Goal: Task Accomplishment & Management: Use online tool/utility

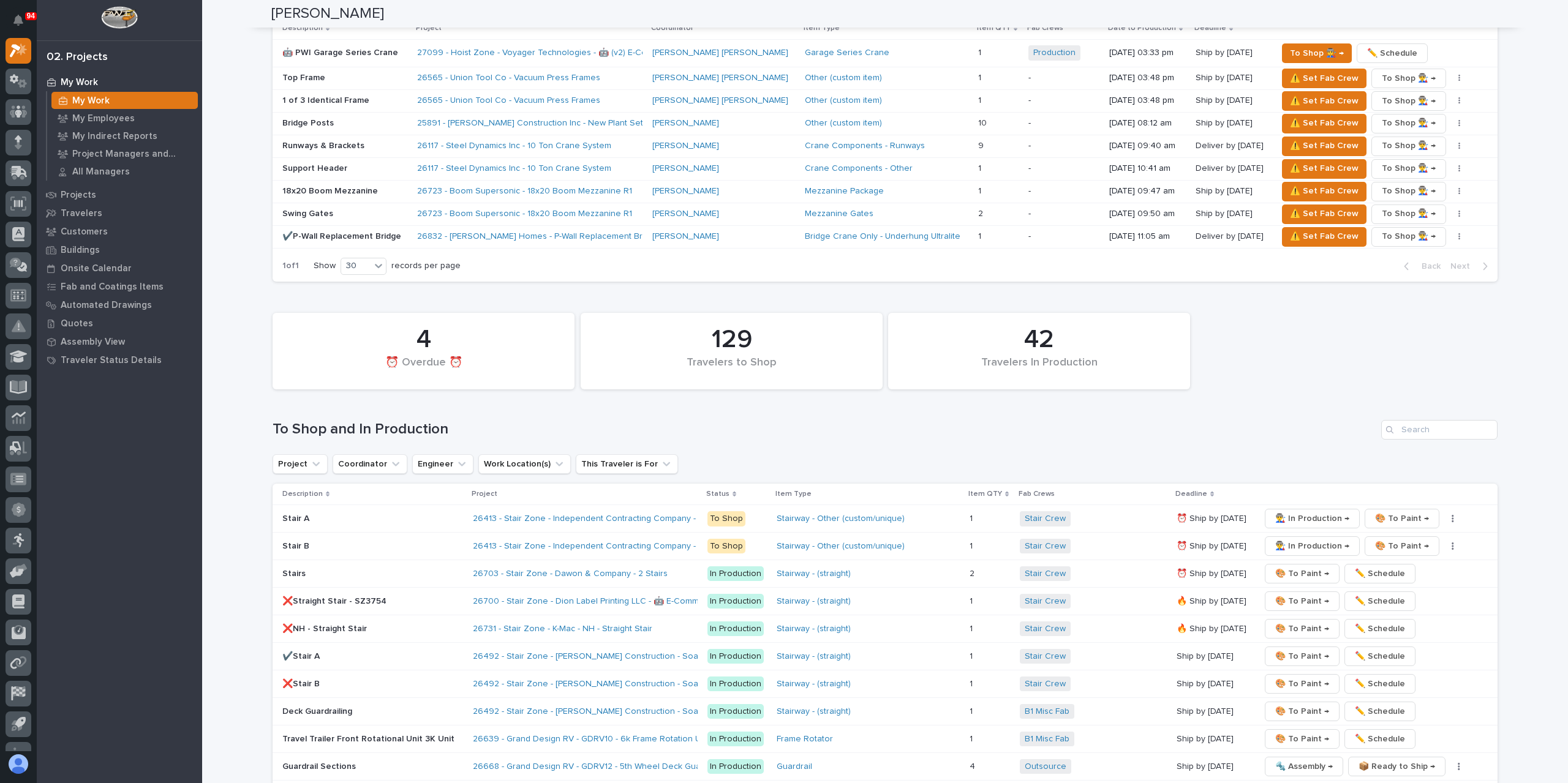
scroll to position [1730, 0]
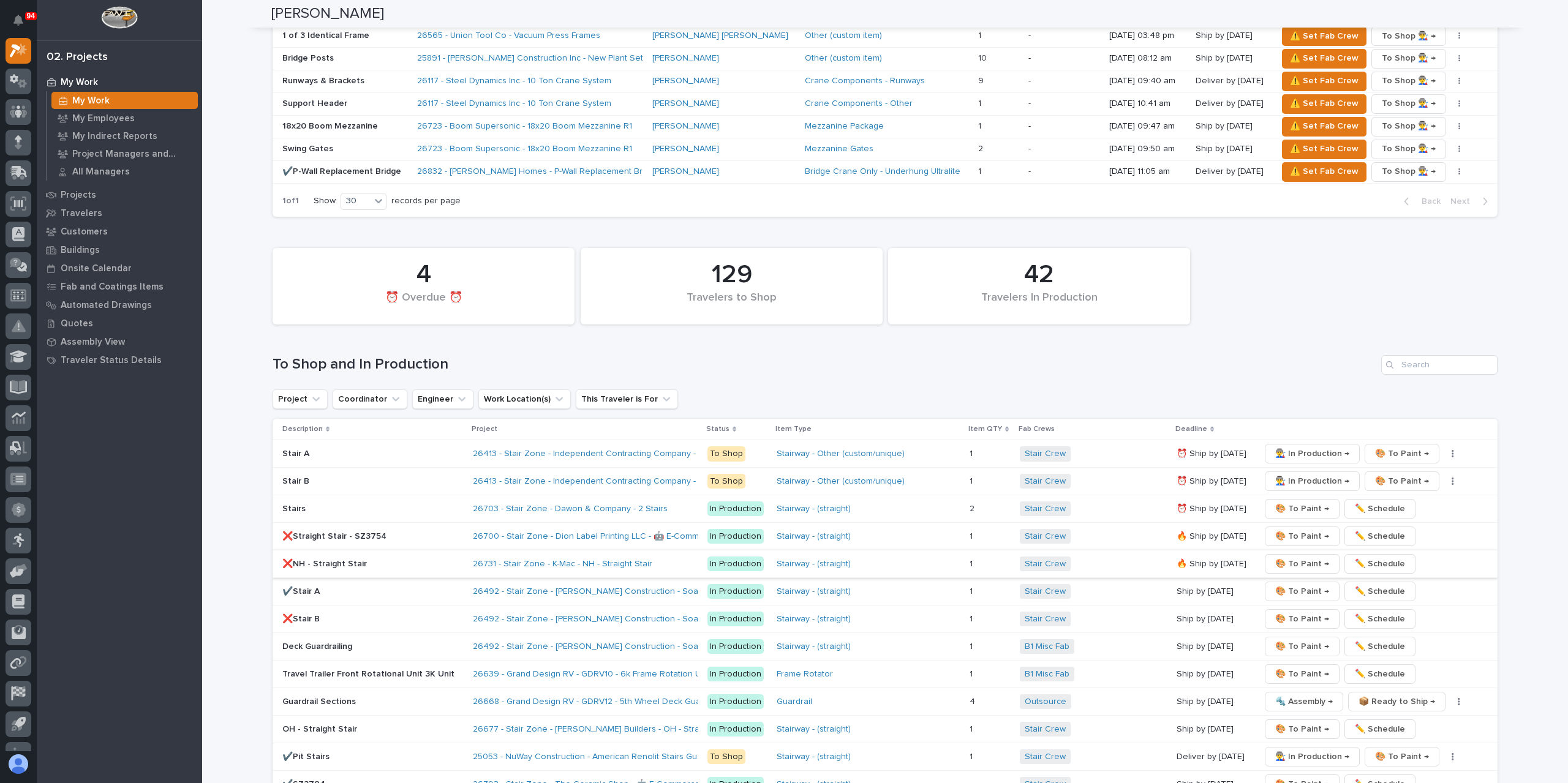
click at [1286, 556] on span "🎨 To Paint →" at bounding box center [1302, 564] width 54 height 15
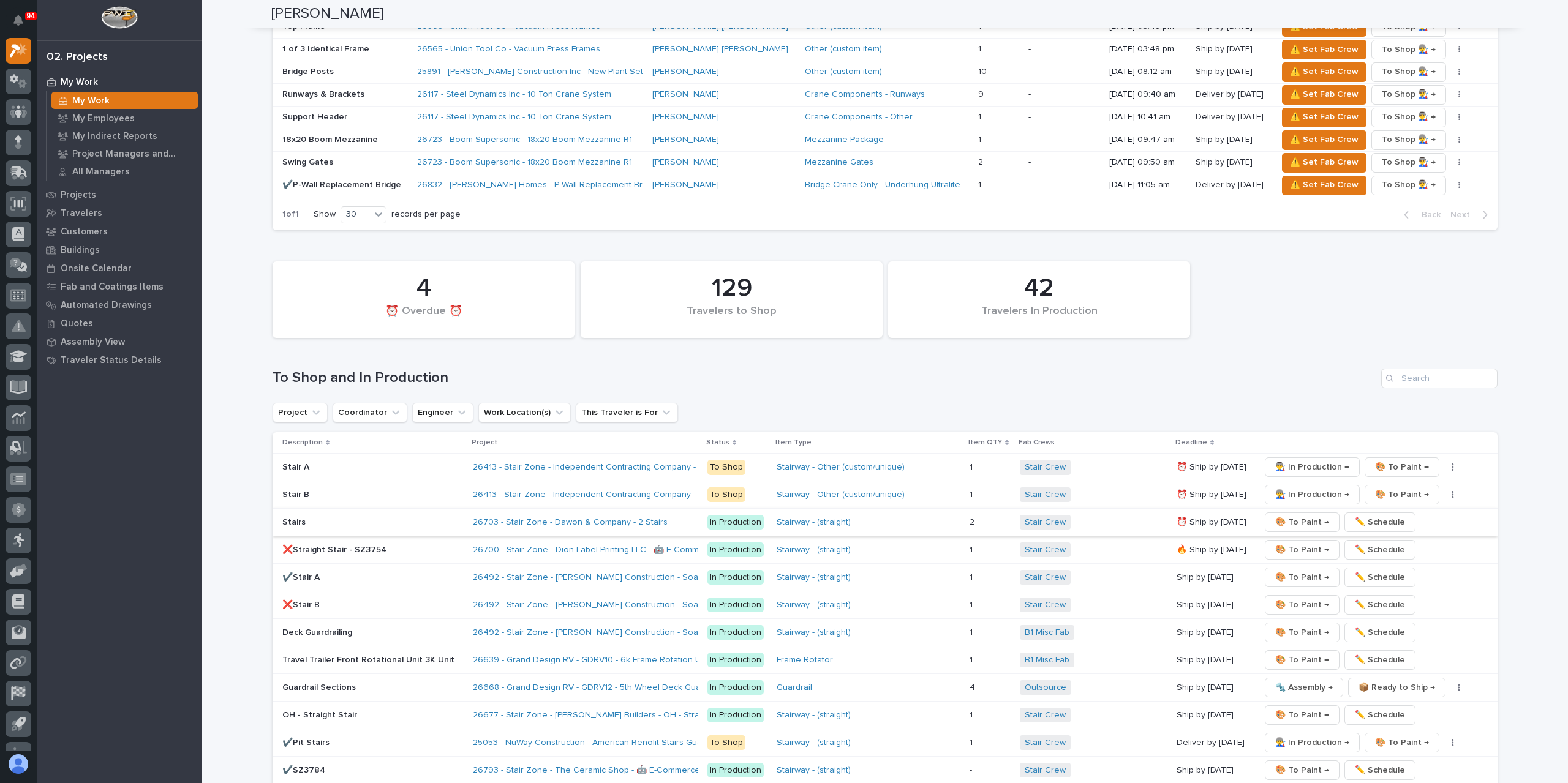
scroll to position [1743, 0]
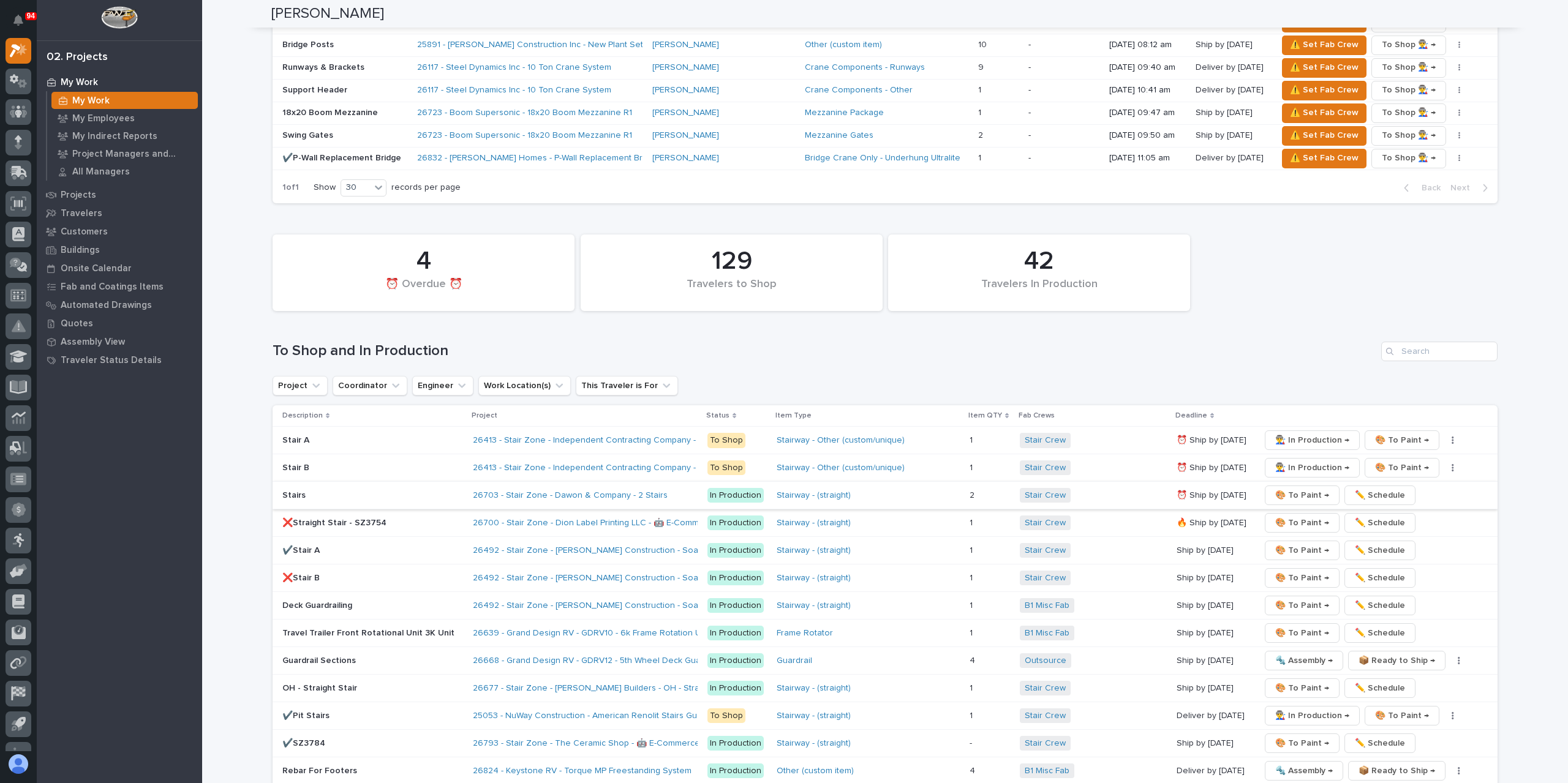
click at [1288, 488] on span "🎨 To Paint →" at bounding box center [1302, 495] width 54 height 15
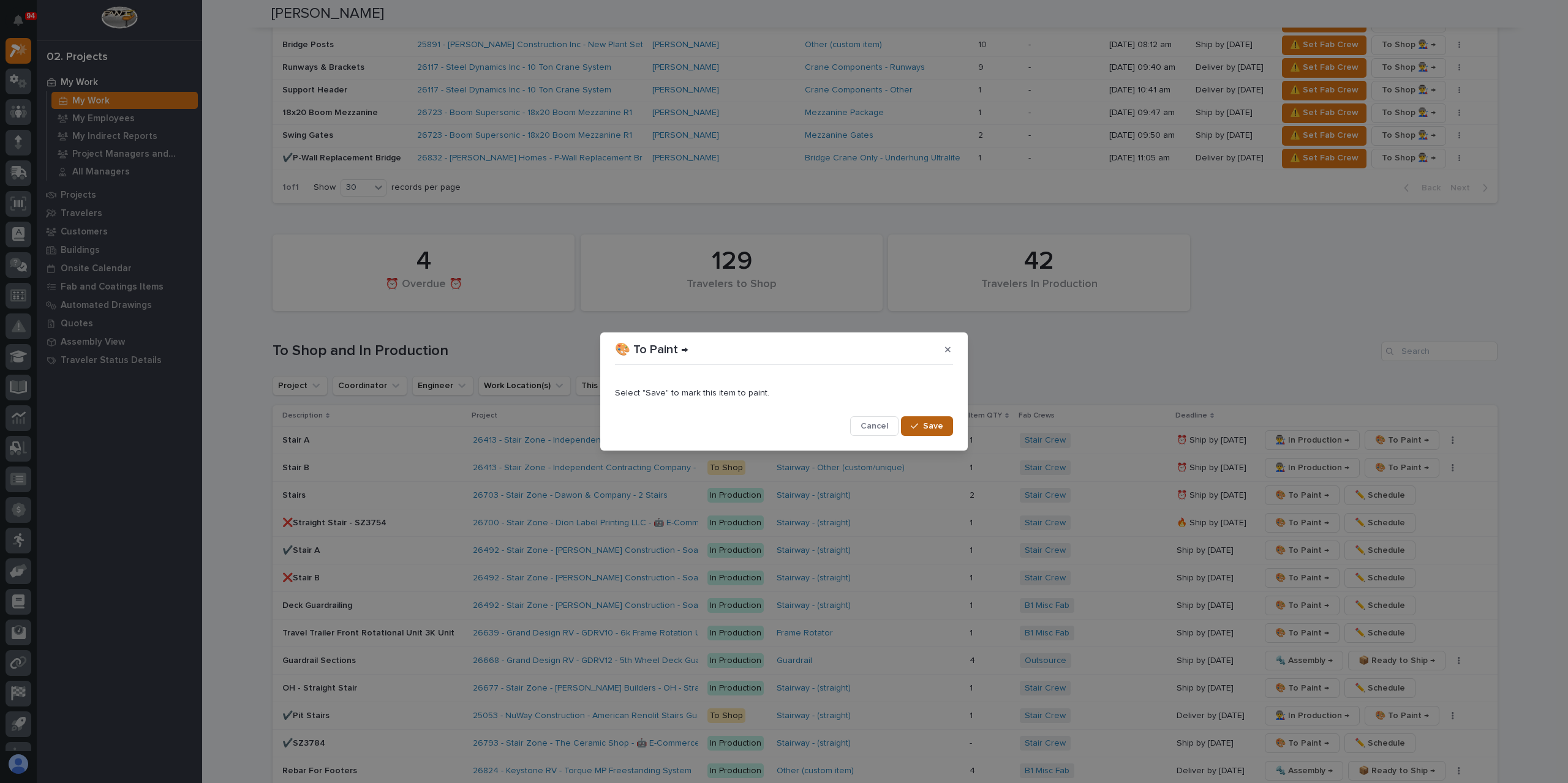
click at [944, 422] on button "Save" at bounding box center [927, 427] width 52 height 20
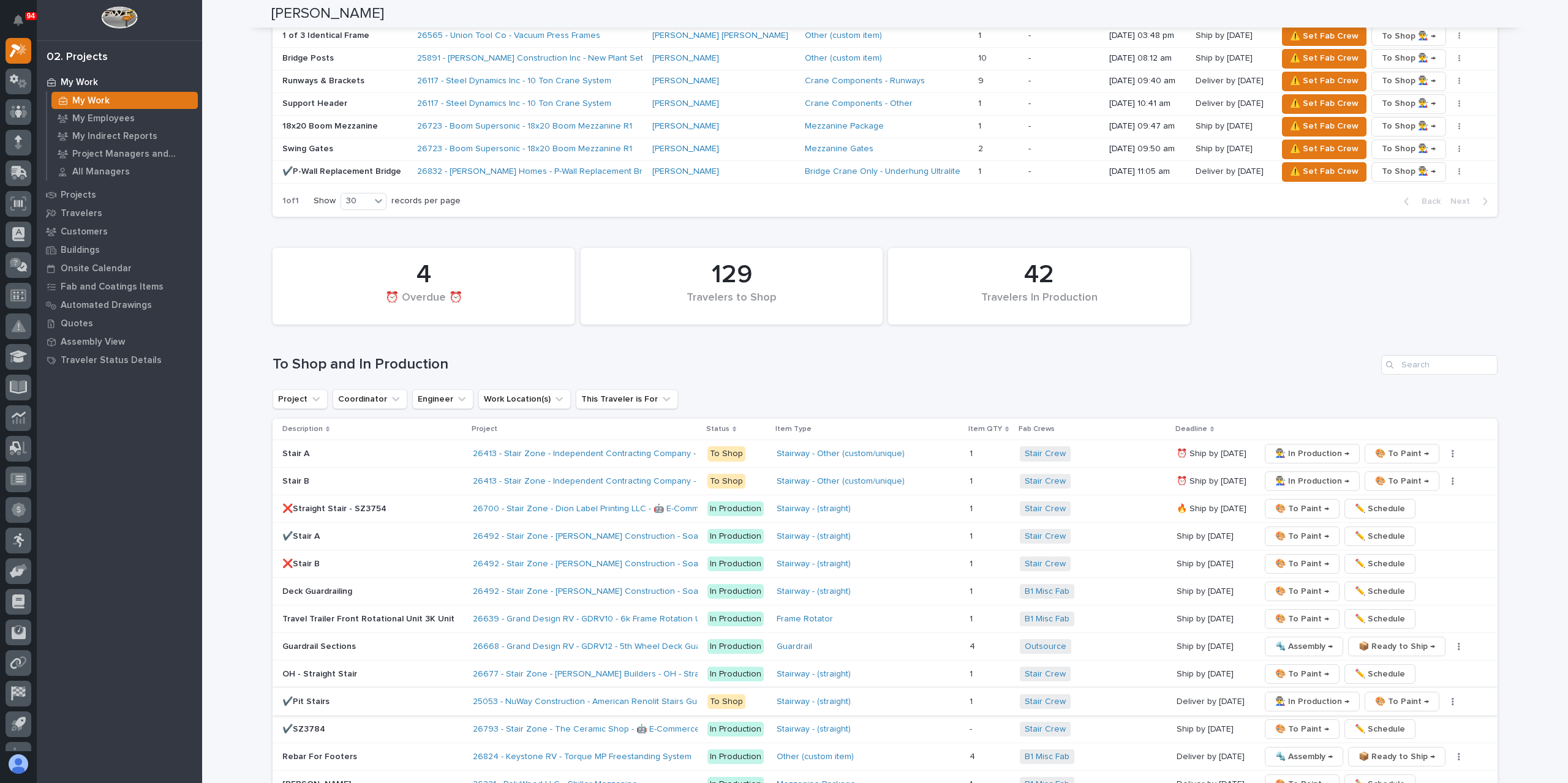
scroll to position [1756, 0]
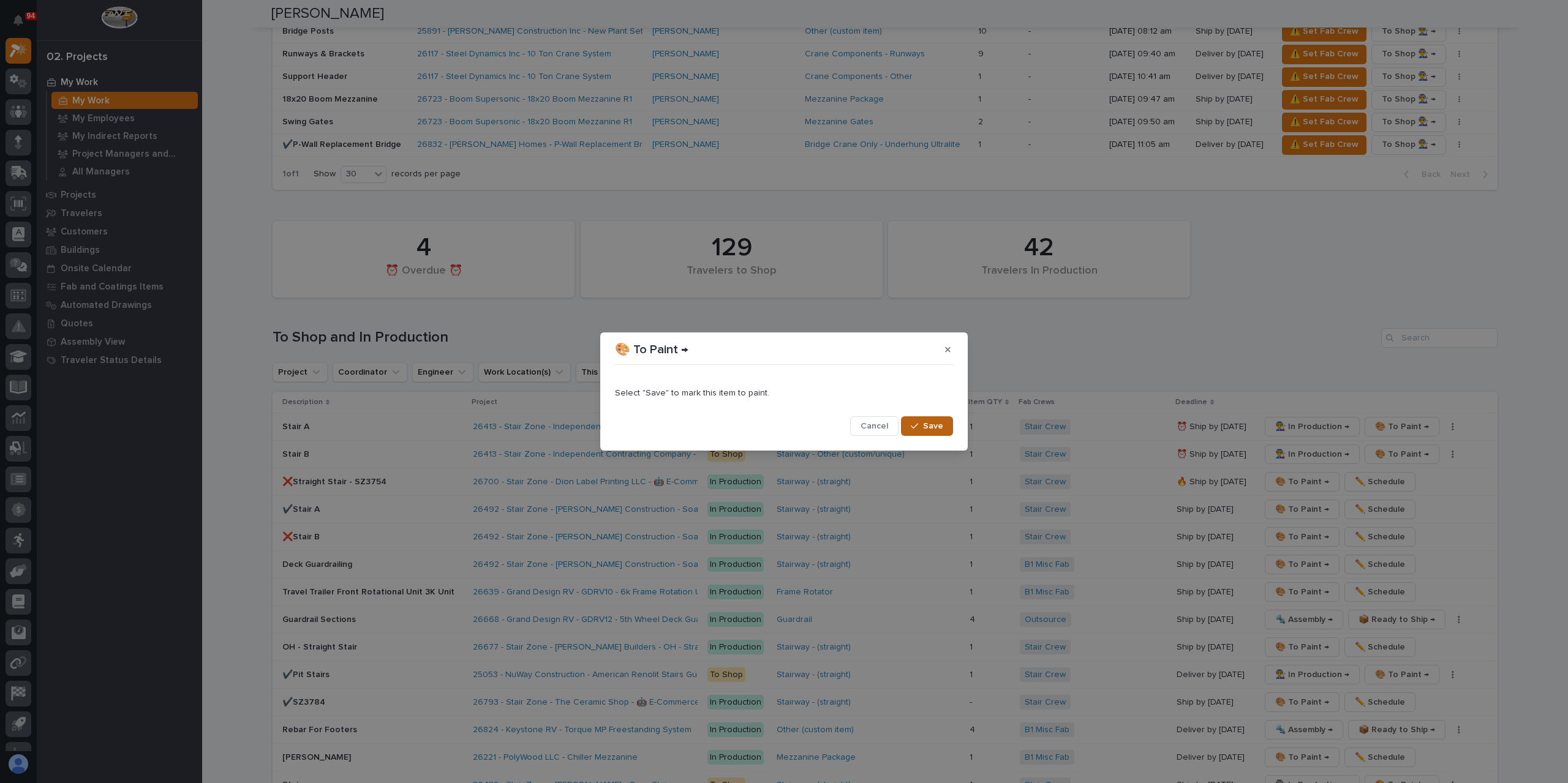
click at [939, 426] on span "Save" at bounding box center [933, 426] width 20 height 11
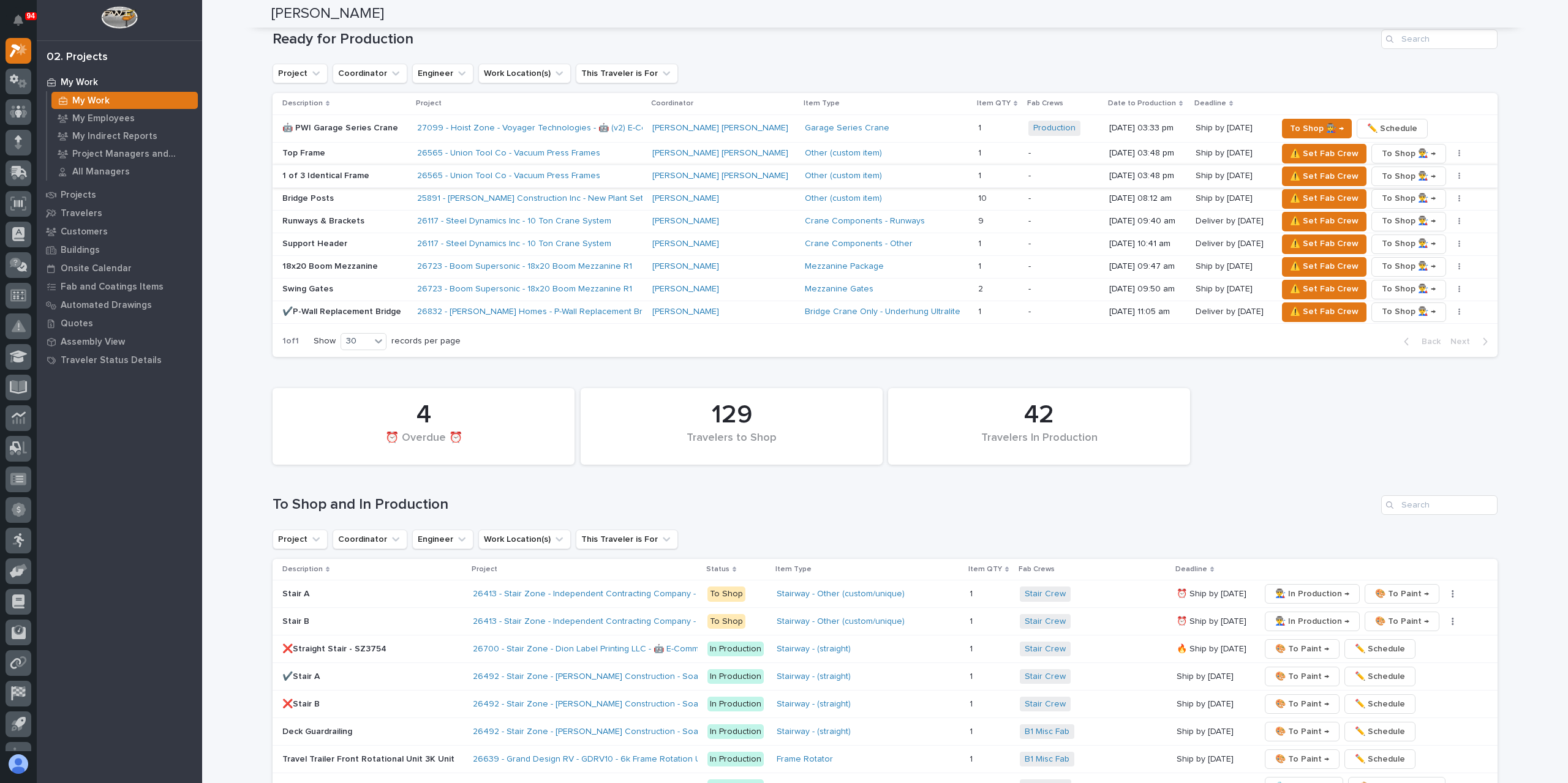
scroll to position [1344, 0]
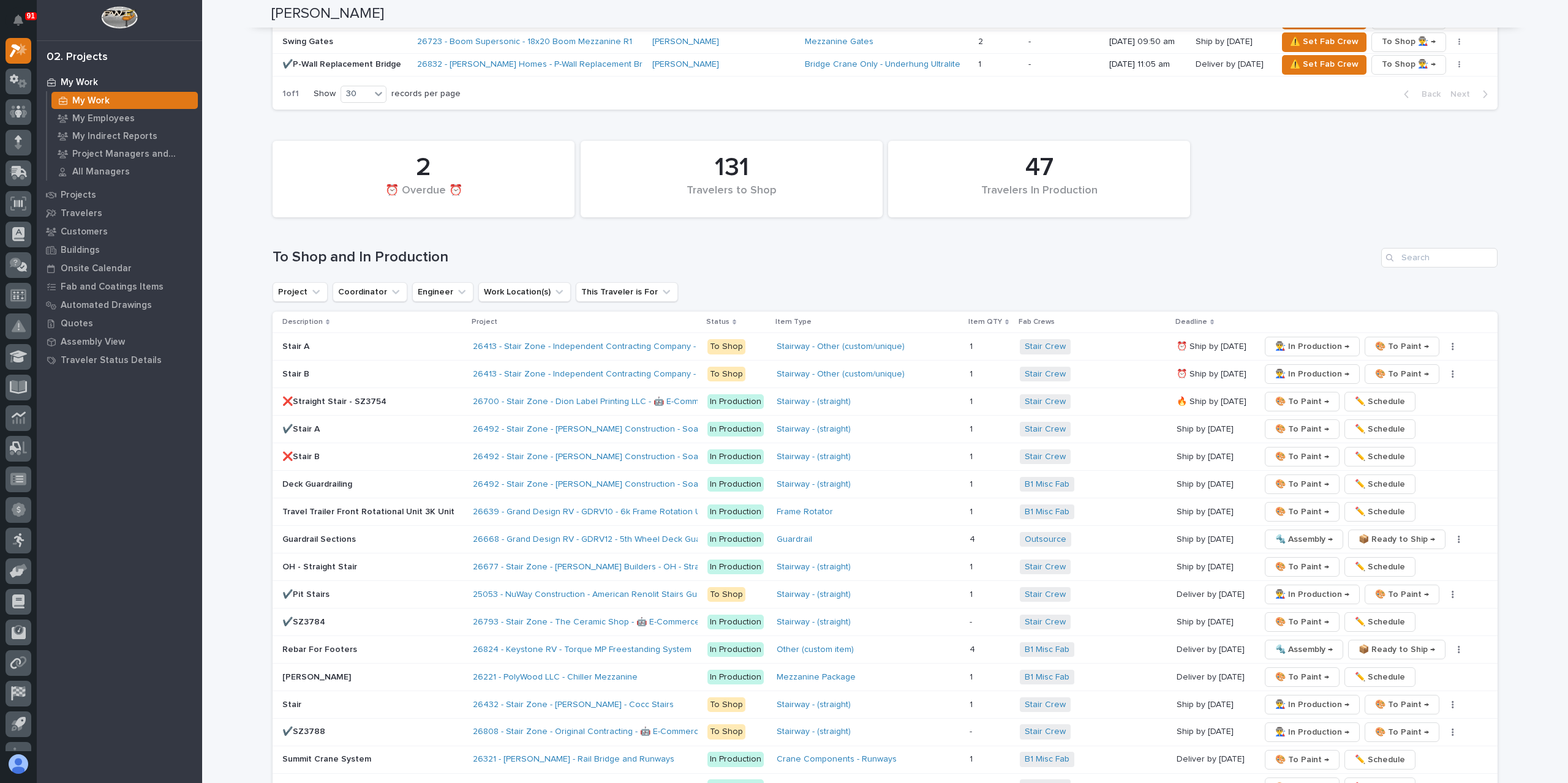
scroll to position [1837, 0]
click at [1293, 532] on span "🔩 Assembly →" at bounding box center [1304, 539] width 58 height 15
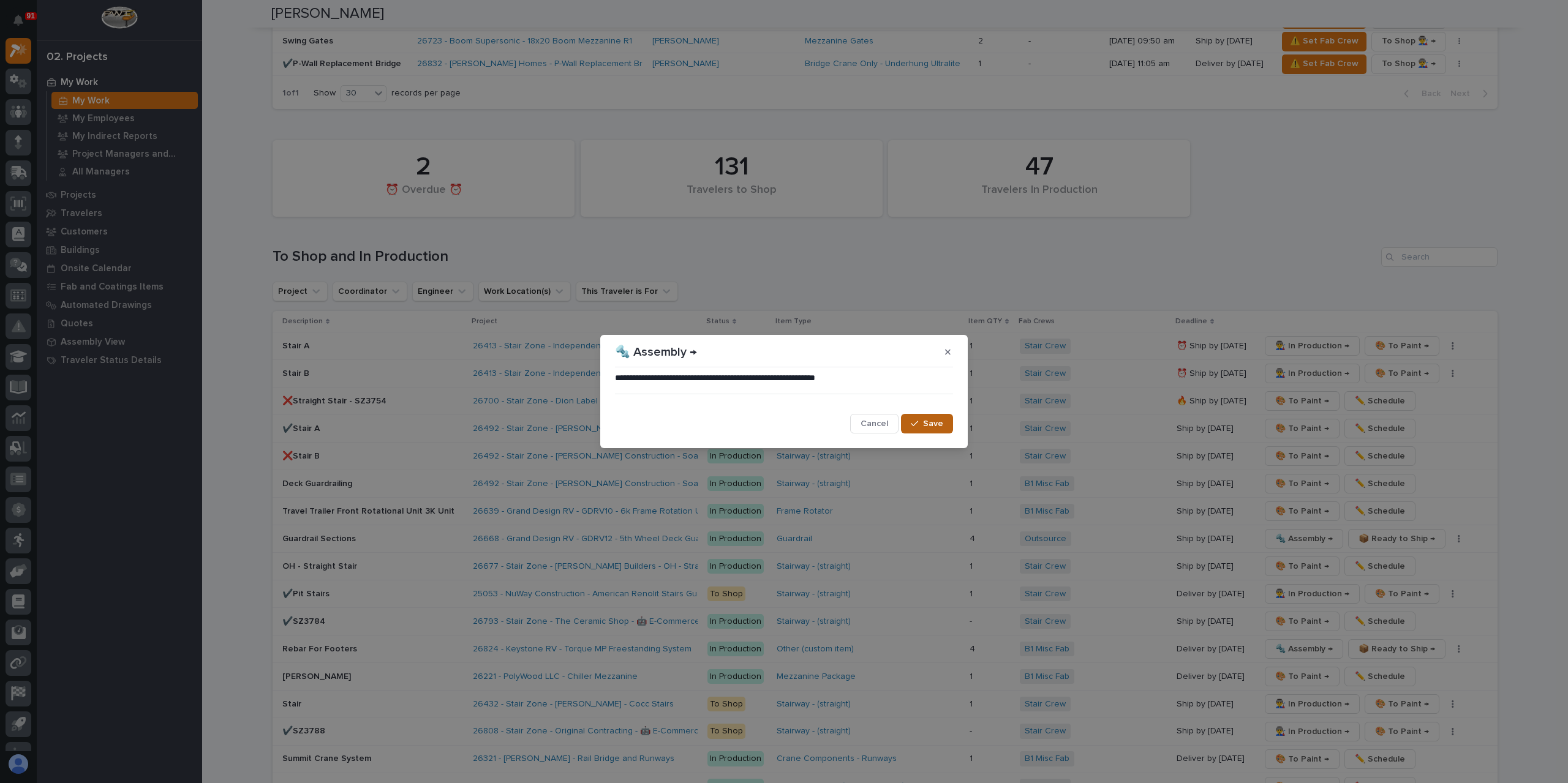
click at [920, 427] on div "button" at bounding box center [916, 423] width 12 height 8
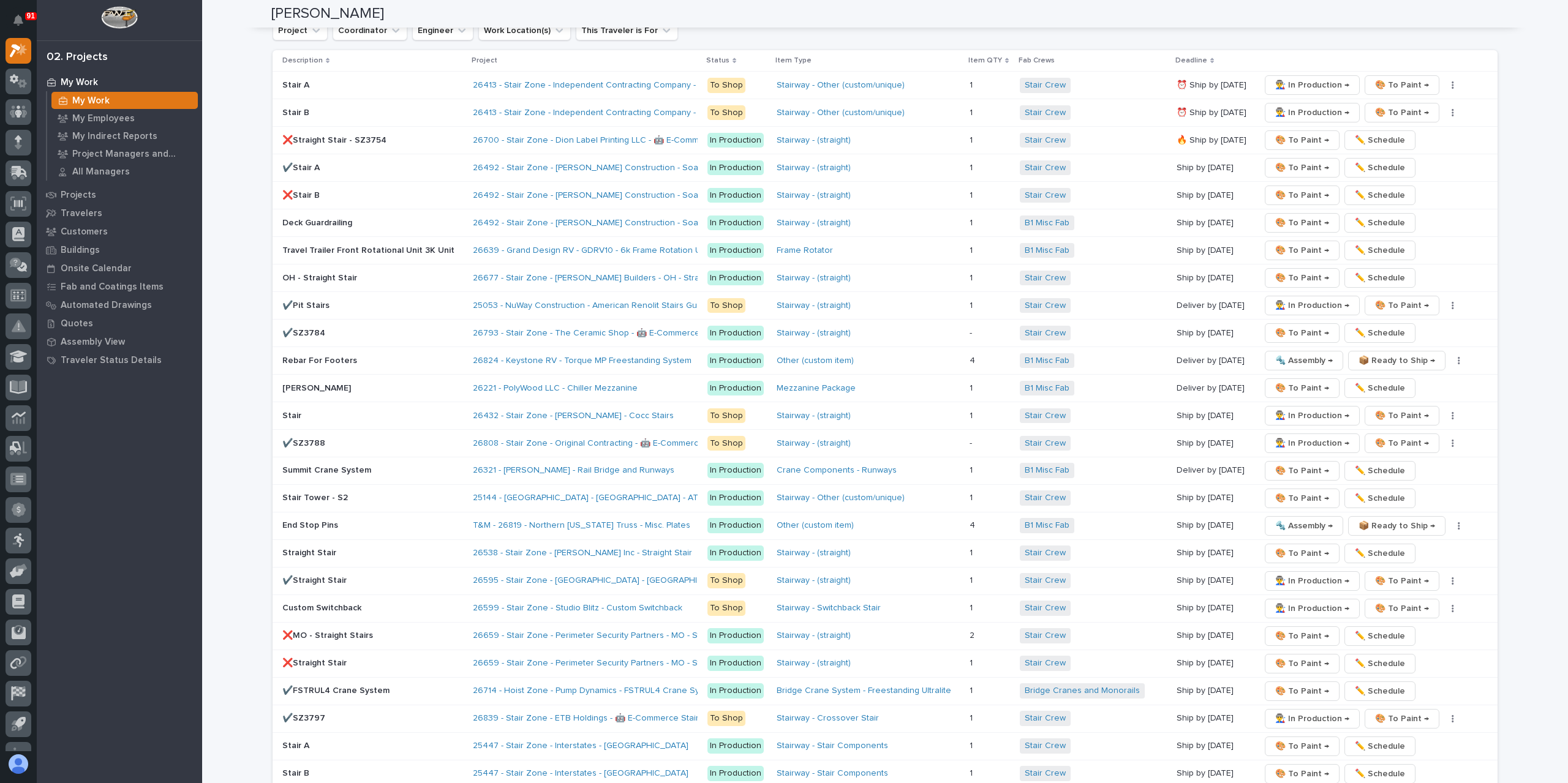
scroll to position [2037, 0]
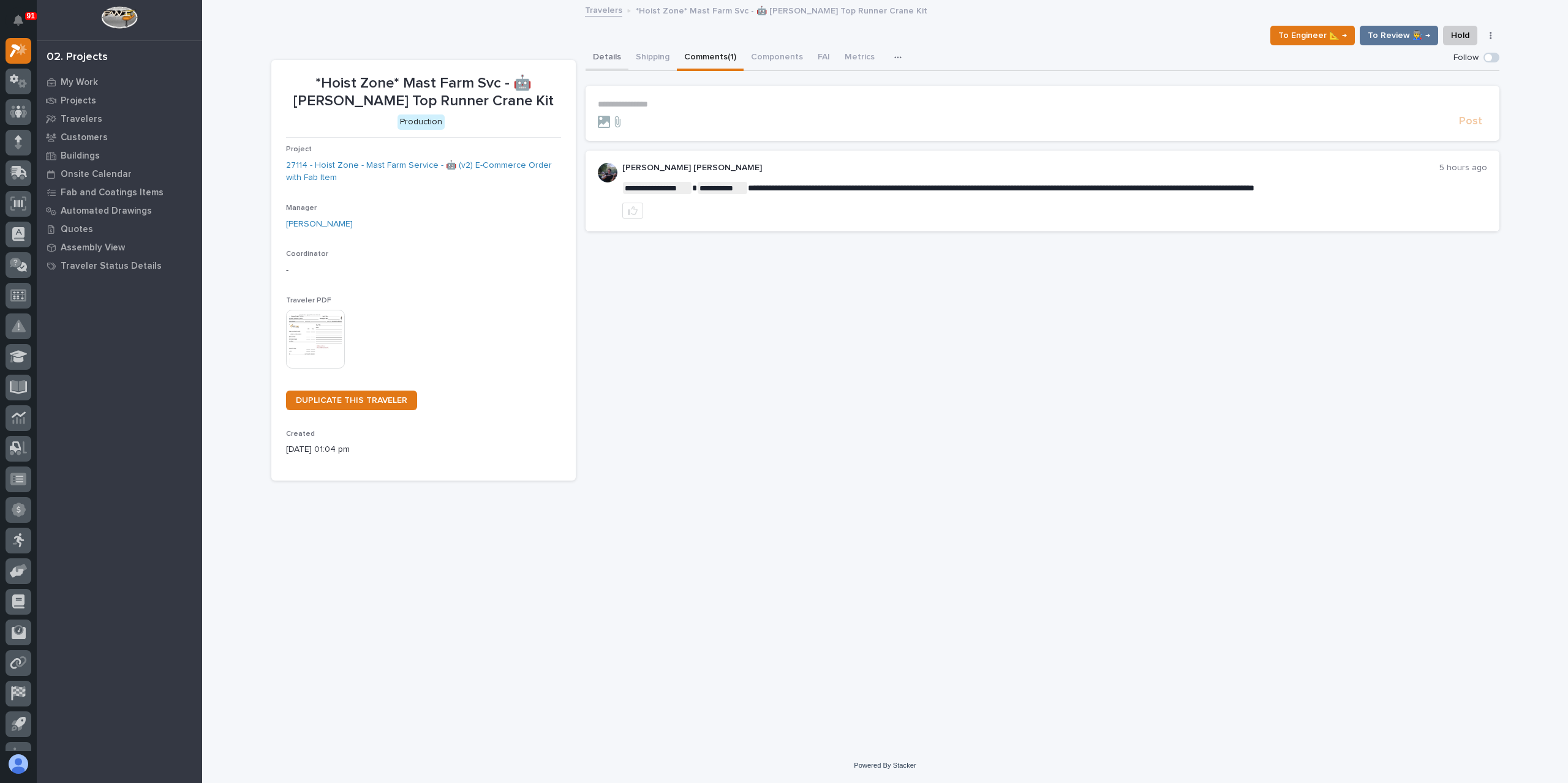
click at [589, 65] on button "Details" at bounding box center [607, 58] width 43 height 26
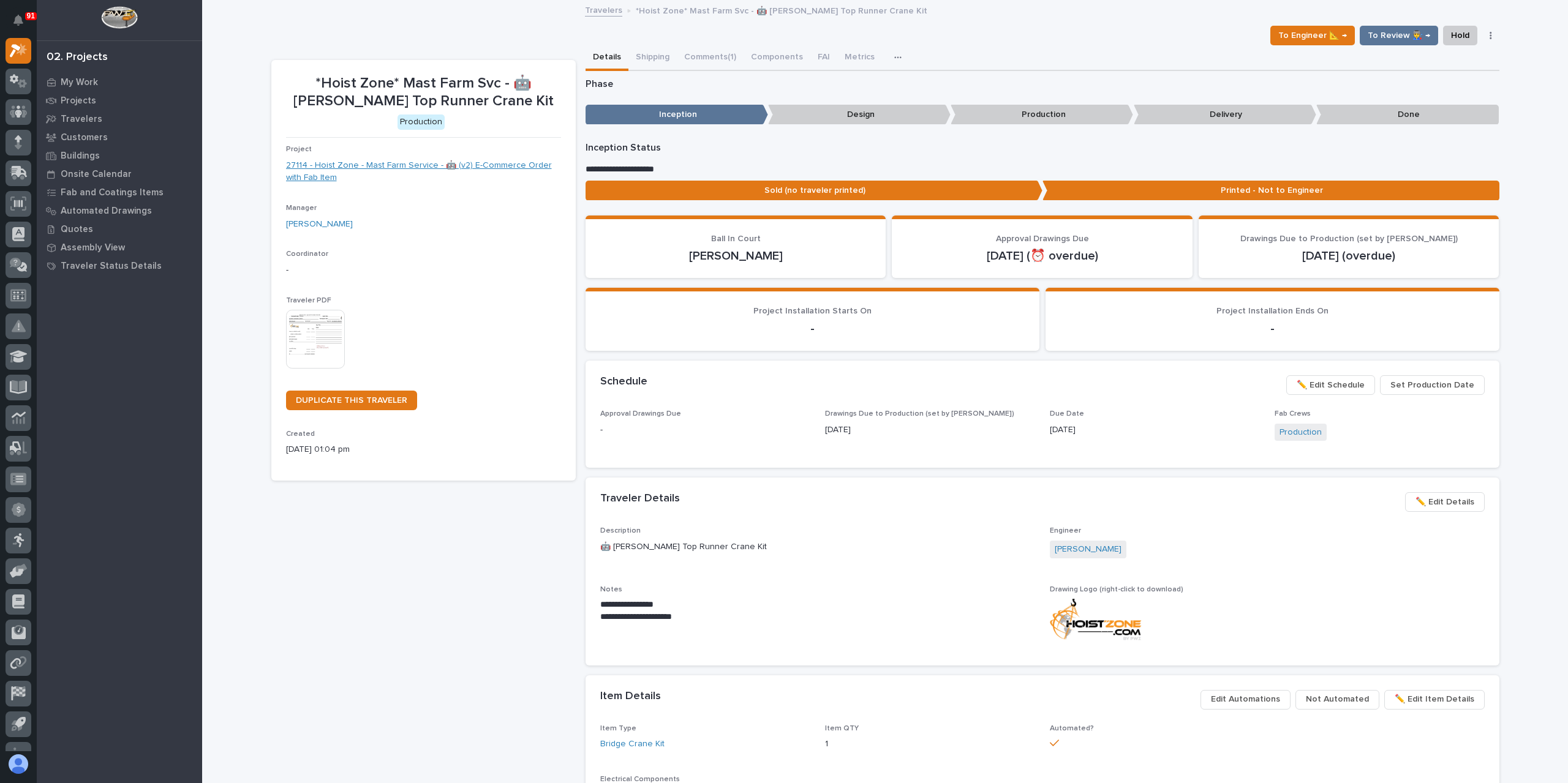
click at [442, 168] on link "27114 - Hoist Zone - Mast Farm Service - 🤖 (v2) E-Commerce Order with Fab Item" at bounding box center [423, 172] width 275 height 26
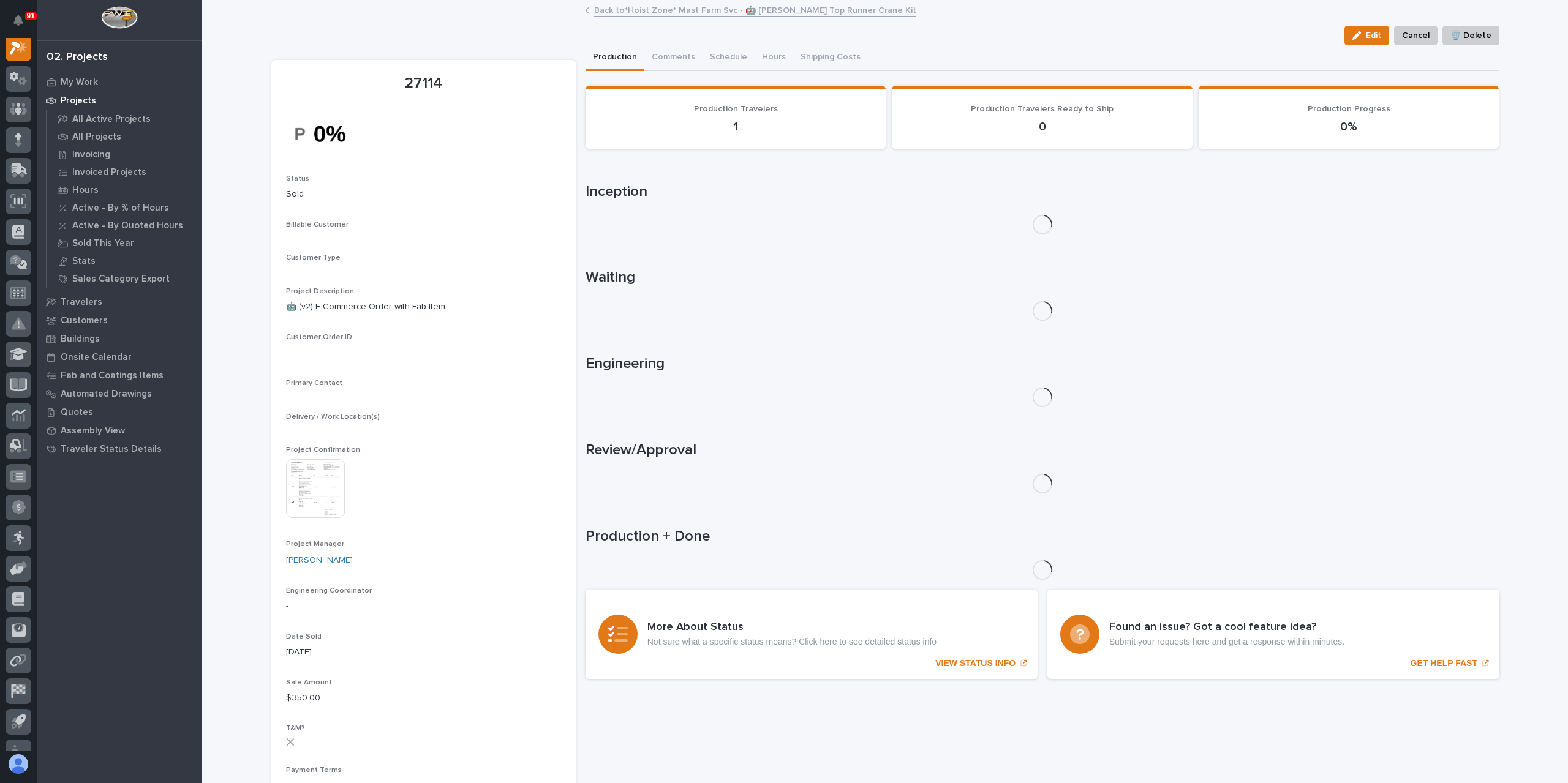
scroll to position [31, 0]
click at [337, 518] on img at bounding box center [315, 547] width 59 height 59
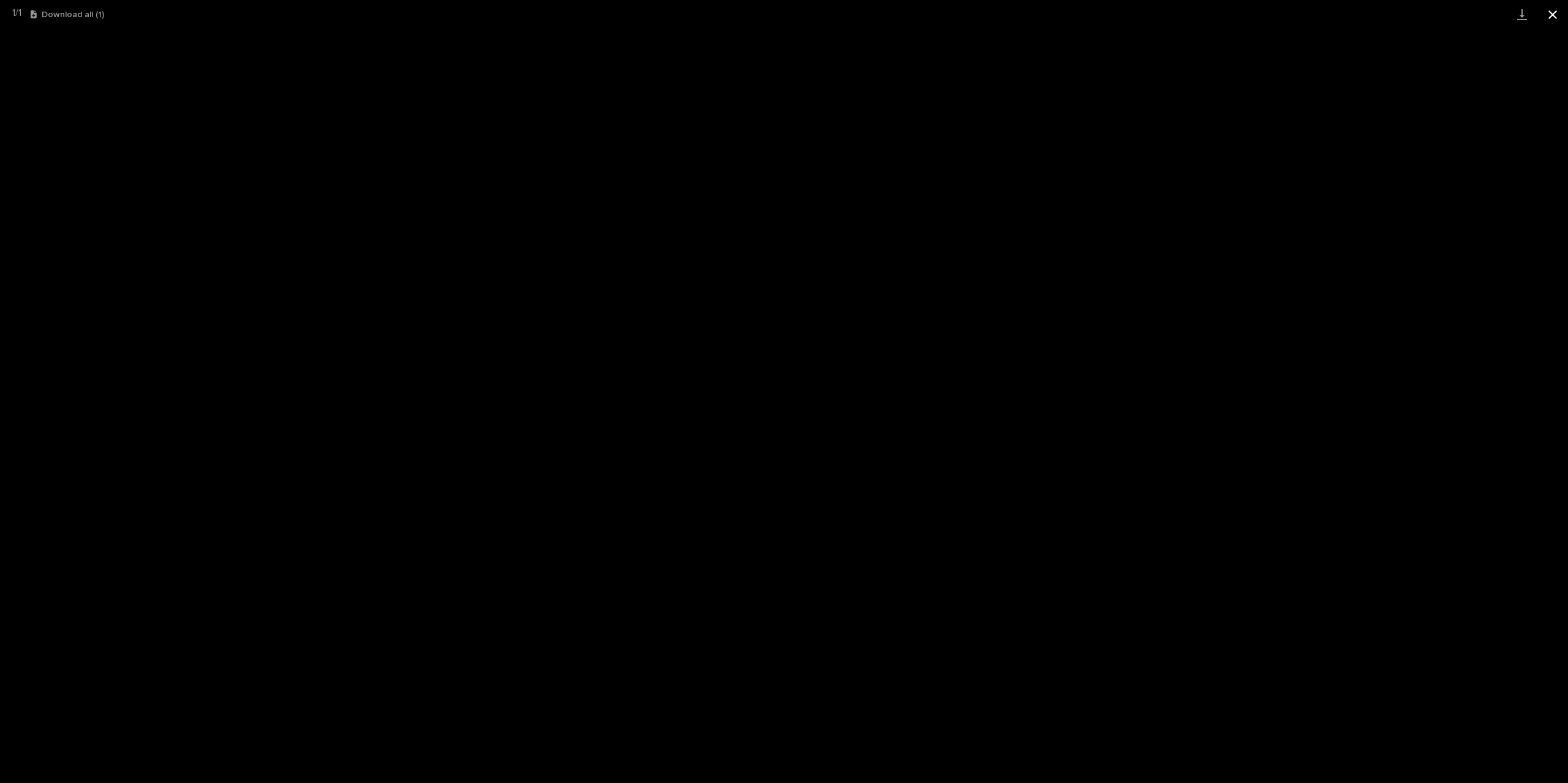
click at [1551, 20] on button "Close gallery" at bounding box center [1552, 14] width 31 height 29
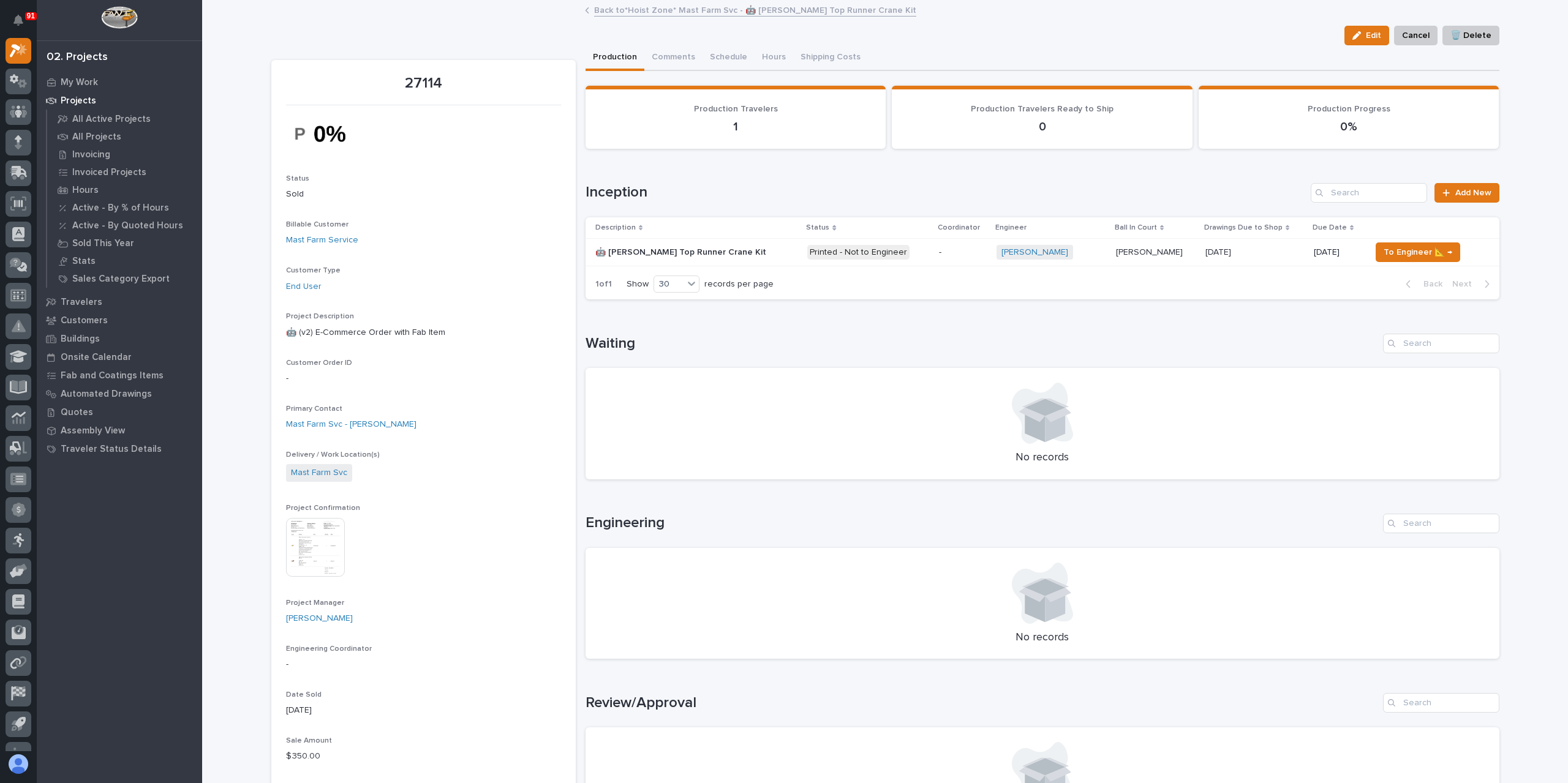
click at [708, 2] on link "Back to *Hoist Zone* Mast Farm Svc - 🤖 Starke Top Runner Crane Kit" at bounding box center [755, 9] width 323 height 14
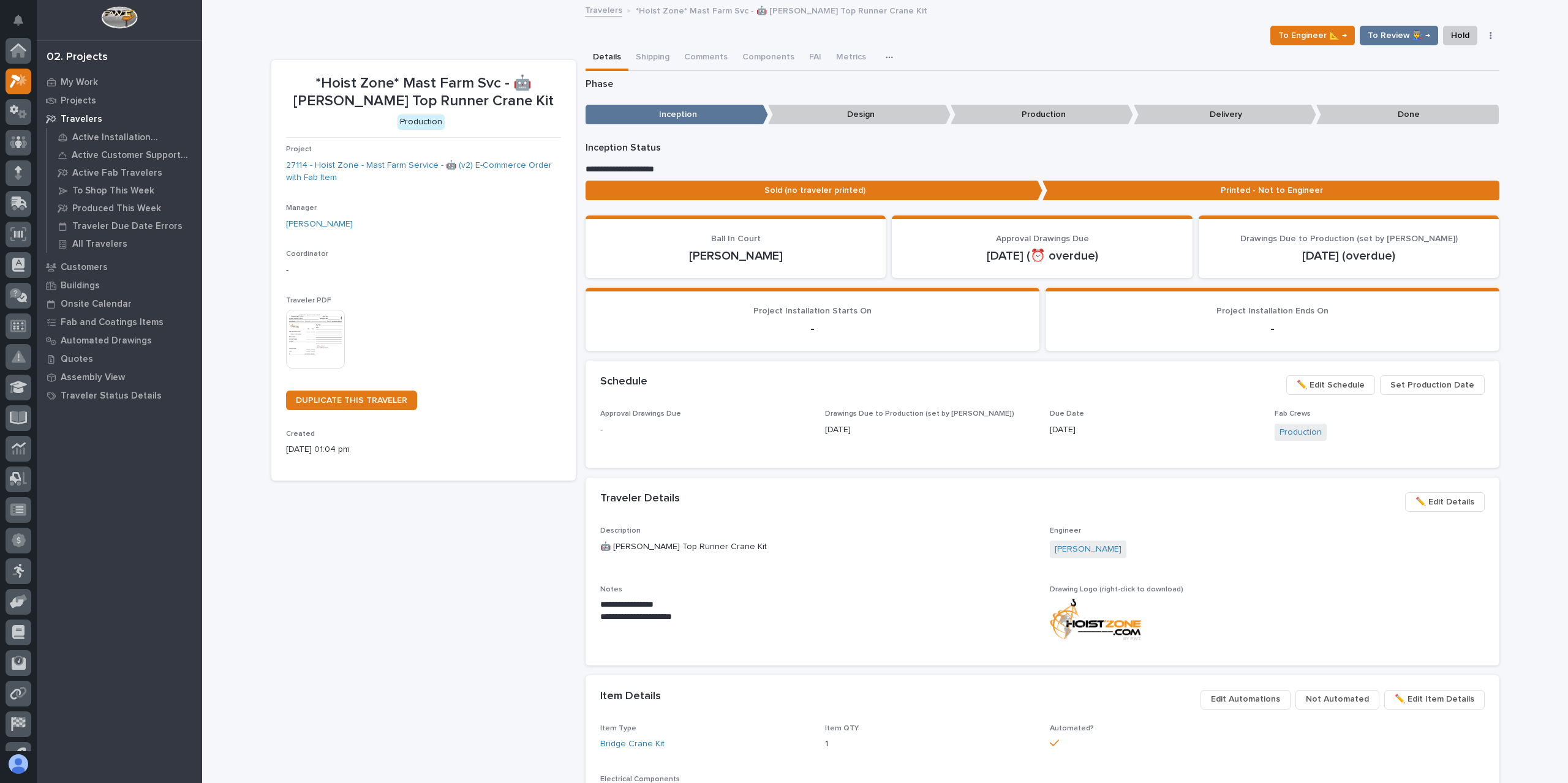
scroll to position [33, 0]
click at [696, 62] on button "Comments (1)" at bounding box center [710, 58] width 67 height 26
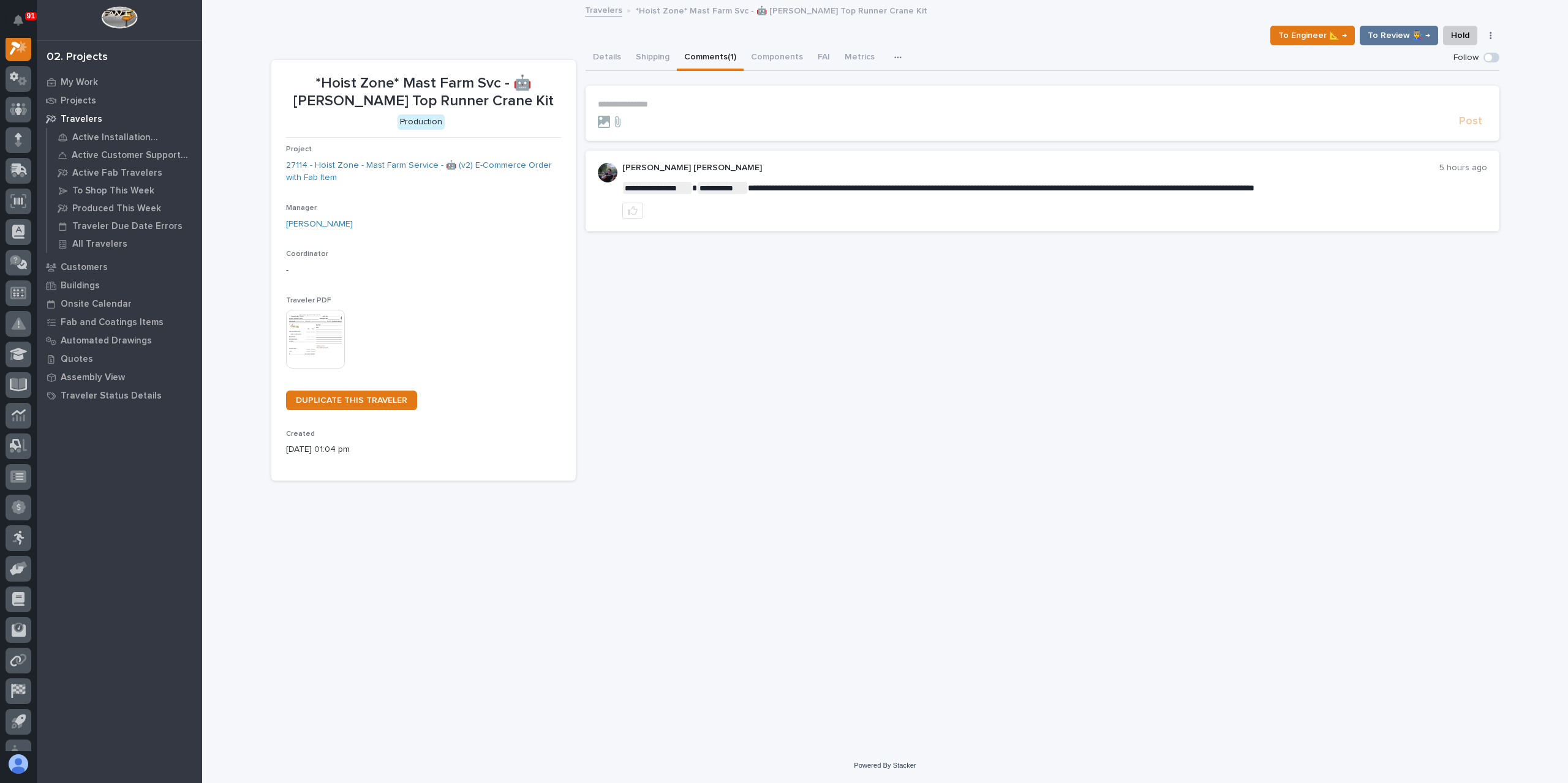
scroll to position [31, 0]
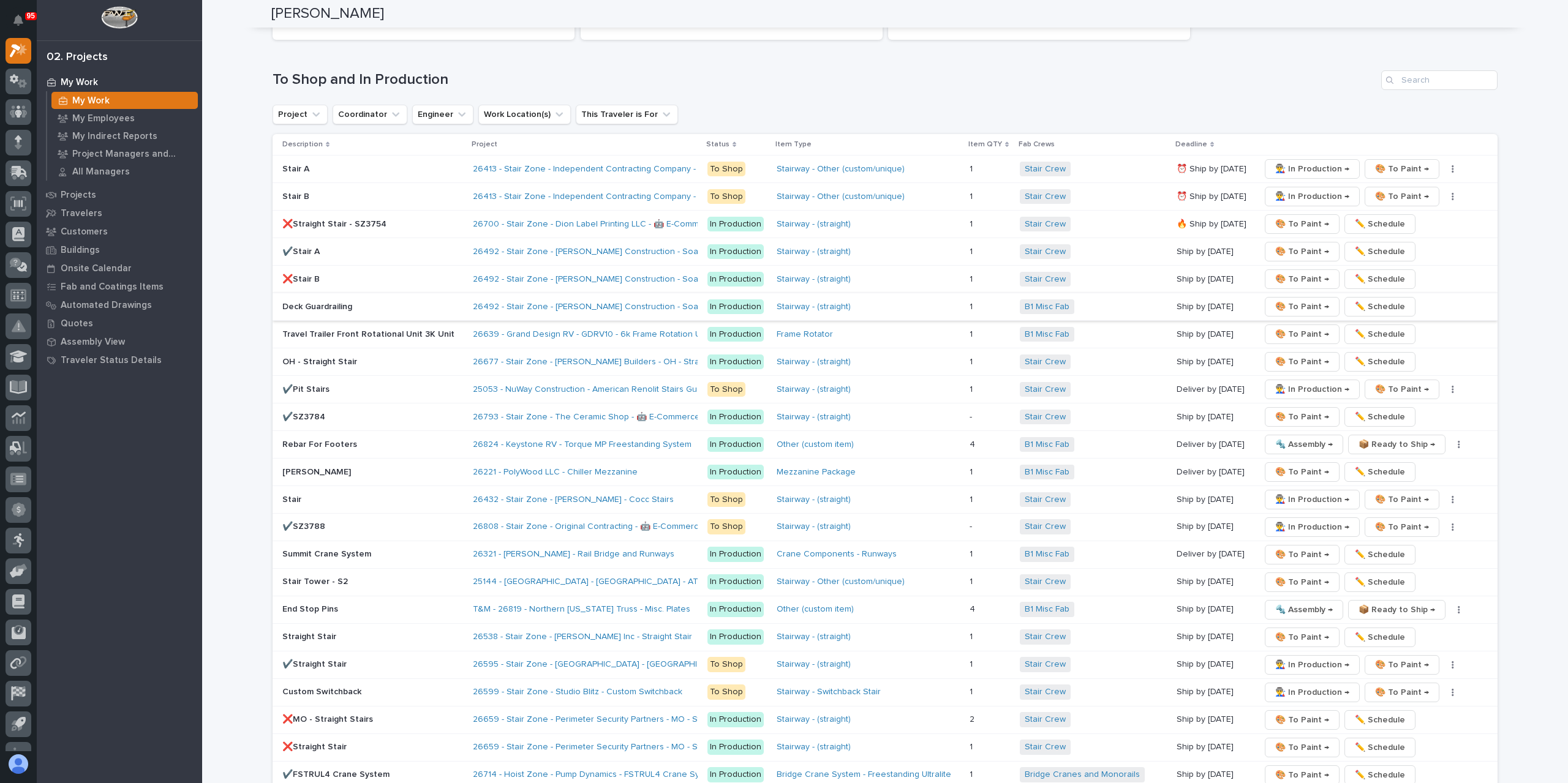
scroll to position [2049, 0]
